Goal: Task Accomplishment & Management: Manage account settings

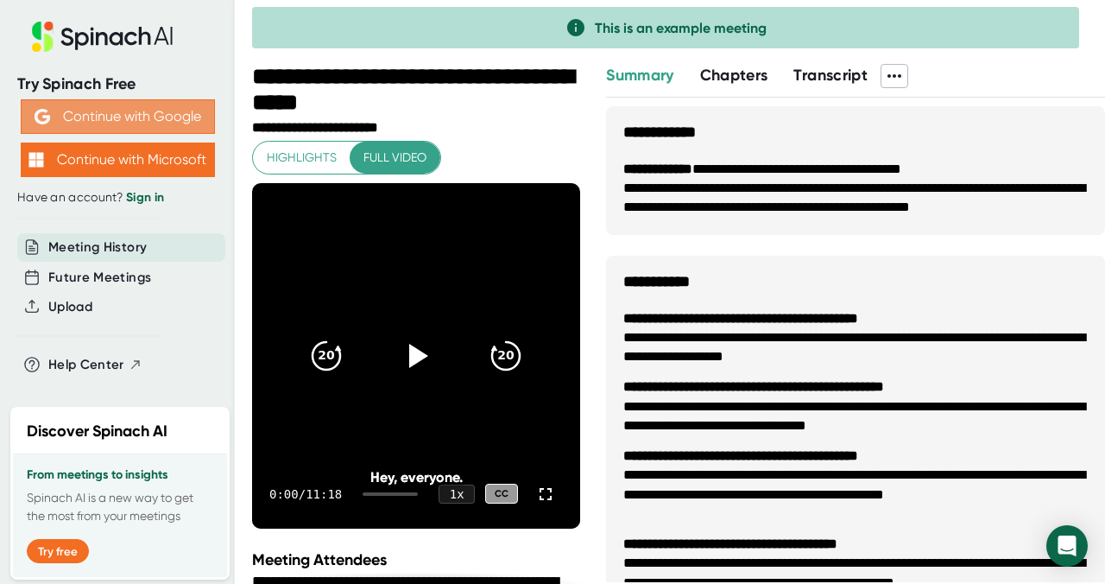
click at [120, 118] on button "Continue with Google" at bounding box center [118, 116] width 194 height 35
click at [103, 118] on button "Continue with Google" at bounding box center [118, 116] width 194 height 35
click at [152, 196] on link "Sign in" at bounding box center [145, 197] width 38 height 15
